Goal: Task Accomplishment & Management: Use online tool/utility

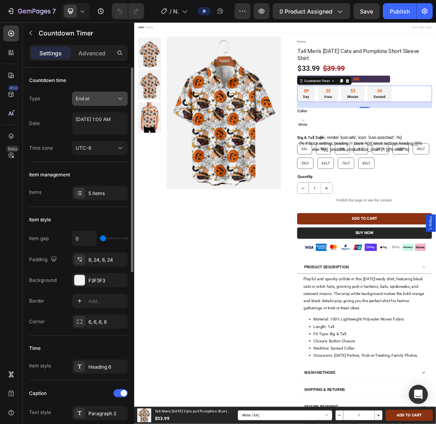
click at [108, 96] on div "End at" at bounding box center [96, 98] width 41 height 7
click at [104, 151] on div "UTC-8" at bounding box center [100, 148] width 49 height 8
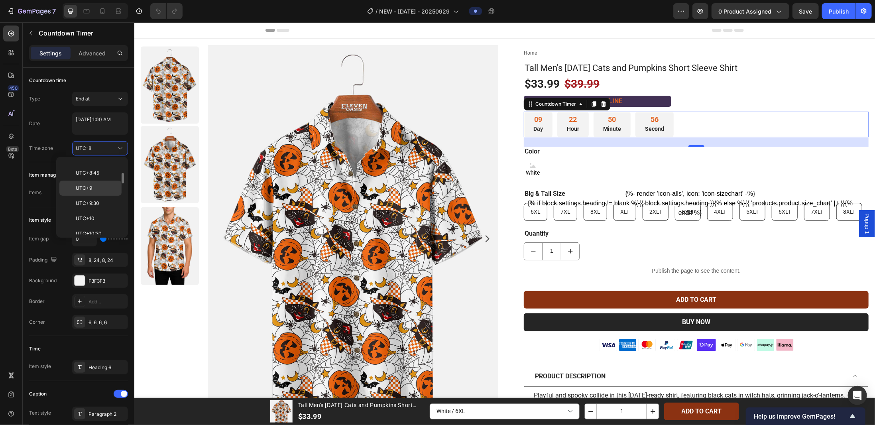
scroll to position [379, 0]
click at [99, 194] on p "UTC+8" at bounding box center [97, 197] width 42 height 7
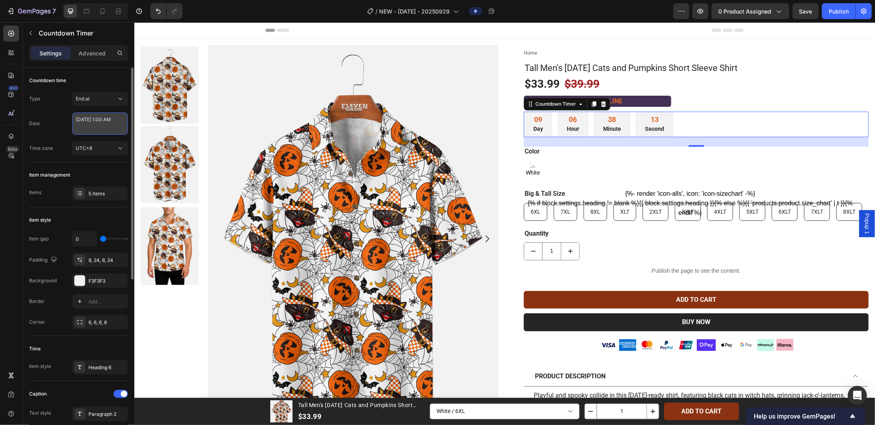
click at [97, 124] on textarea "[DATE] 1:00 AM" at bounding box center [100, 123] width 56 height 22
select select "1"
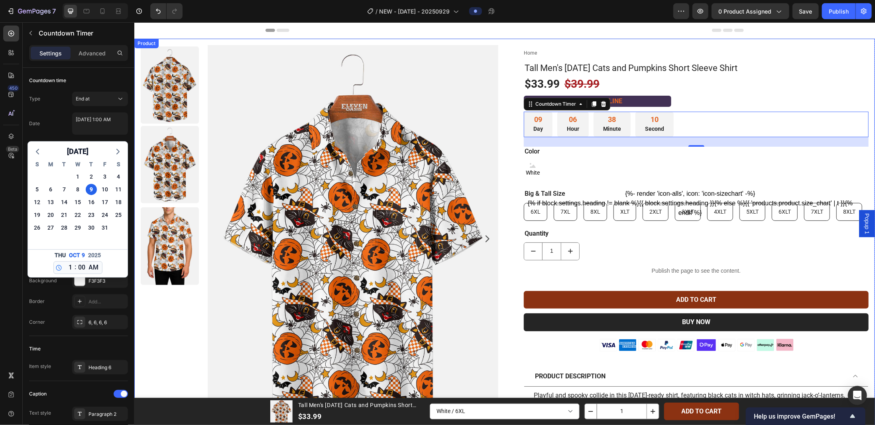
click at [135, 123] on div "Product Images Home Tall Men's [DATE] Cats and Pumpkins Short Sleeve Shirt Brea…" at bounding box center [504, 383] width 740 height 690
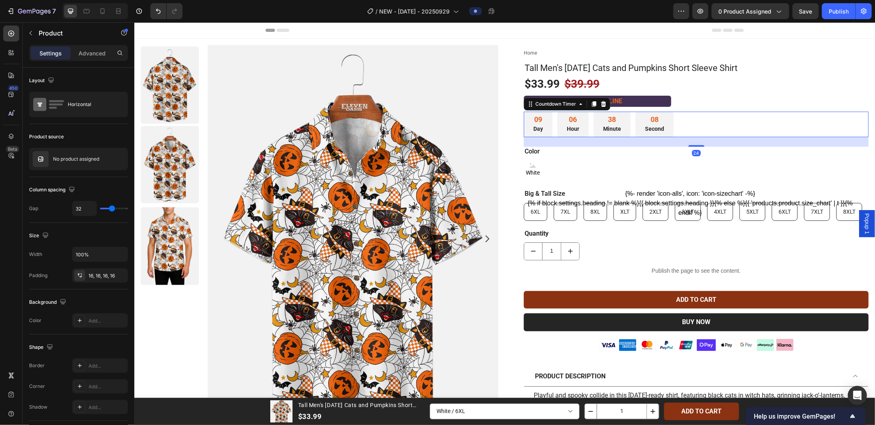
click at [436, 120] on div "09 Day 06 Hour 38 Minute 08 Second" at bounding box center [695, 124] width 345 height 26
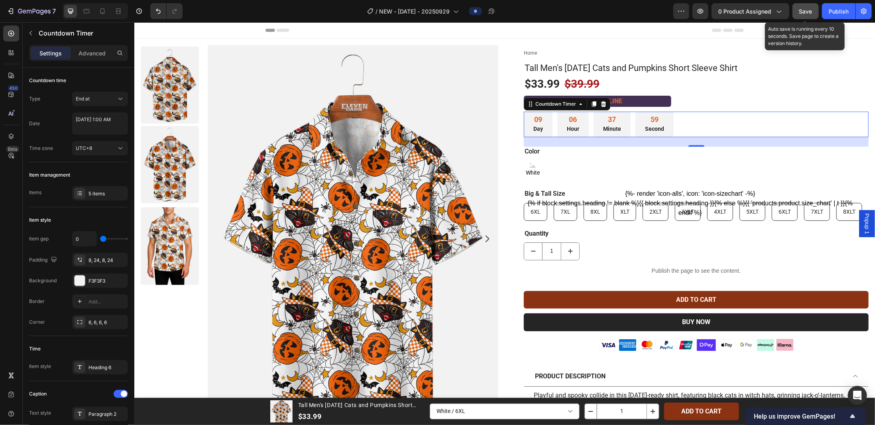
click at [436, 11] on span "Save" at bounding box center [805, 11] width 13 height 7
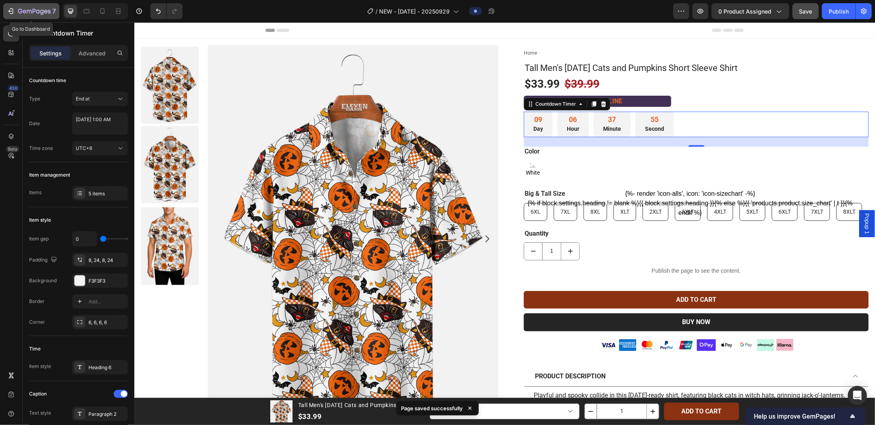
click at [8, 14] on icon "button" at bounding box center [11, 11] width 8 height 8
